Goal: Navigation & Orientation: Find specific page/section

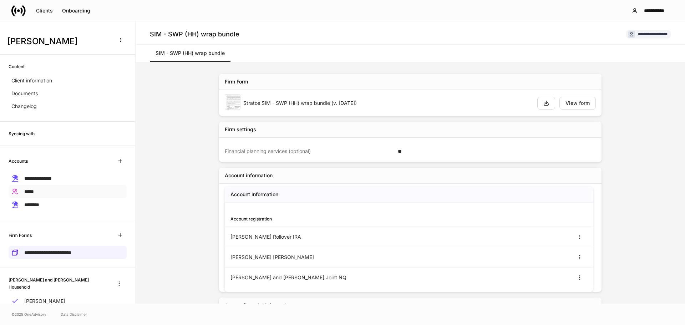
click at [47, 194] on div "*****" at bounding box center [68, 191] width 118 height 13
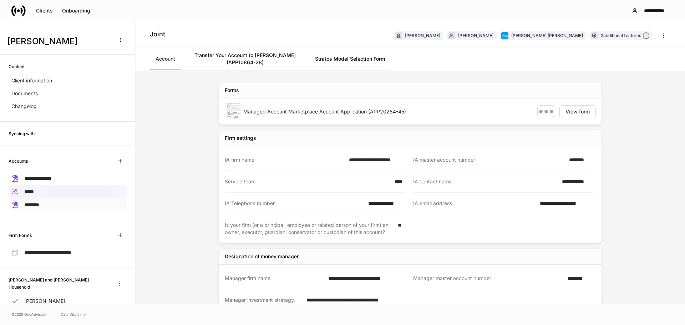
click at [47, 201] on div "********" at bounding box center [68, 204] width 118 height 13
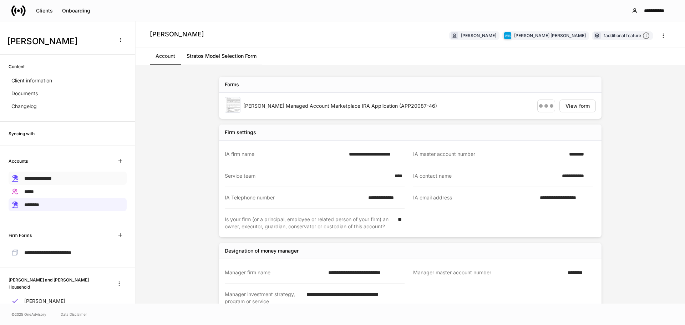
click at [52, 179] on span "**********" at bounding box center [37, 178] width 27 height 5
